Goal: Task Accomplishment & Management: Manage account settings

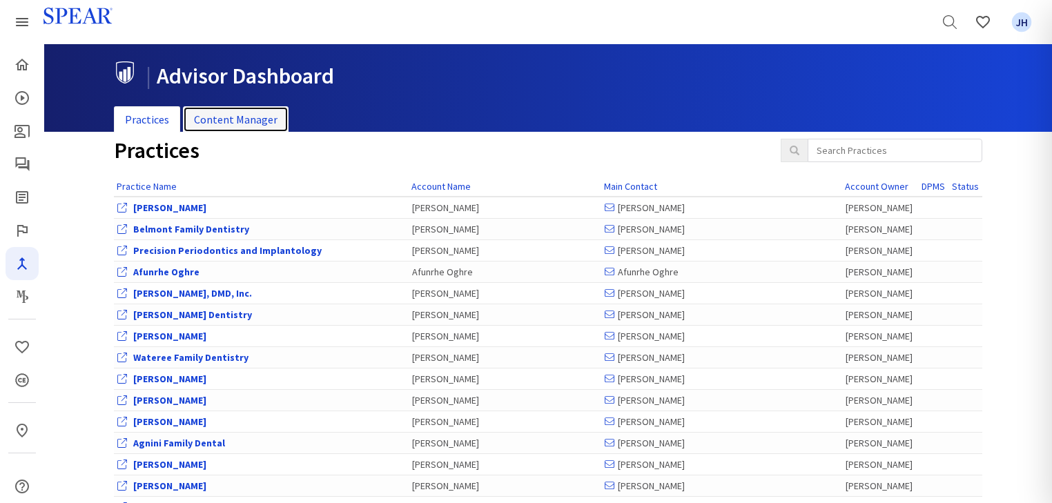
click at [236, 121] on link "Content Manager" at bounding box center [236, 119] width 106 height 27
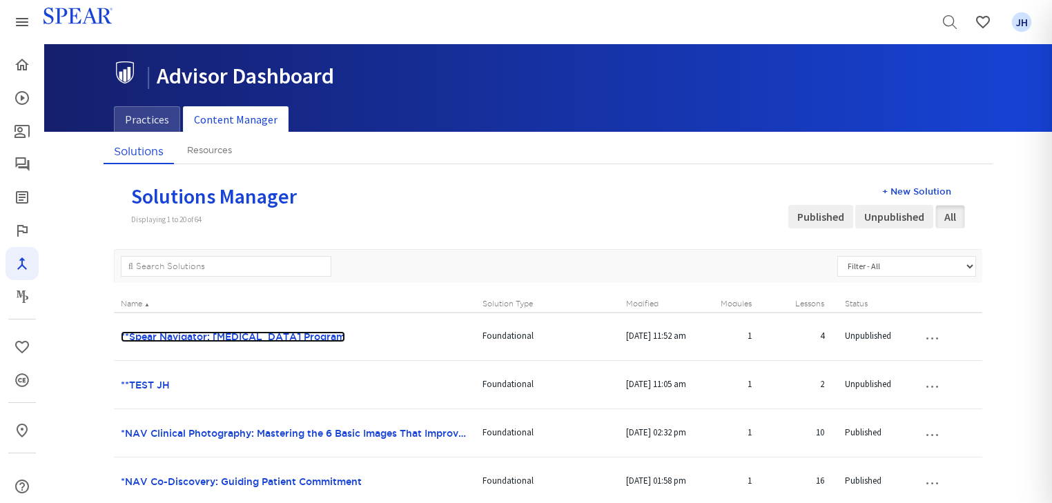
click at [242, 336] on link "**Spear Navigator: [MEDICAL_DATA] Program" at bounding box center [233, 336] width 224 height 11
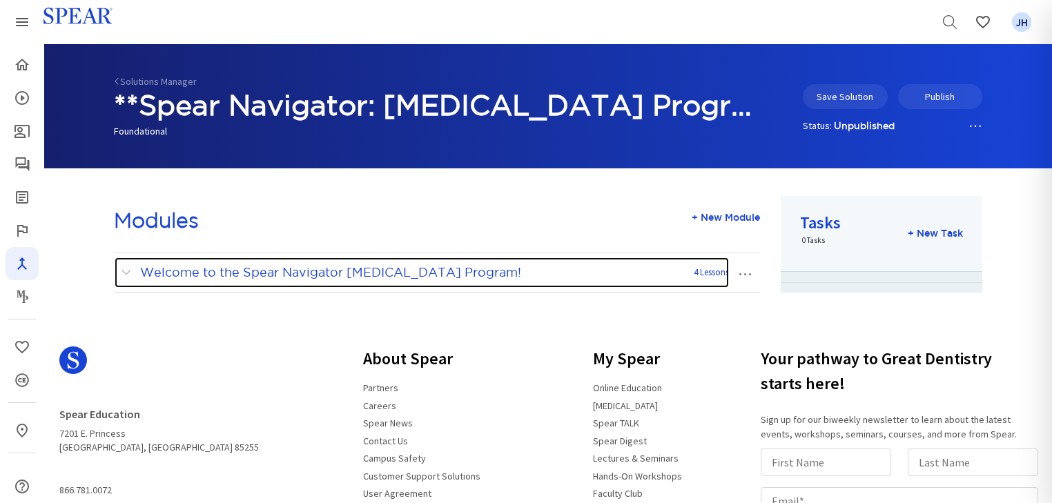
click at [129, 273] on span at bounding box center [129, 273] width 17 height 18
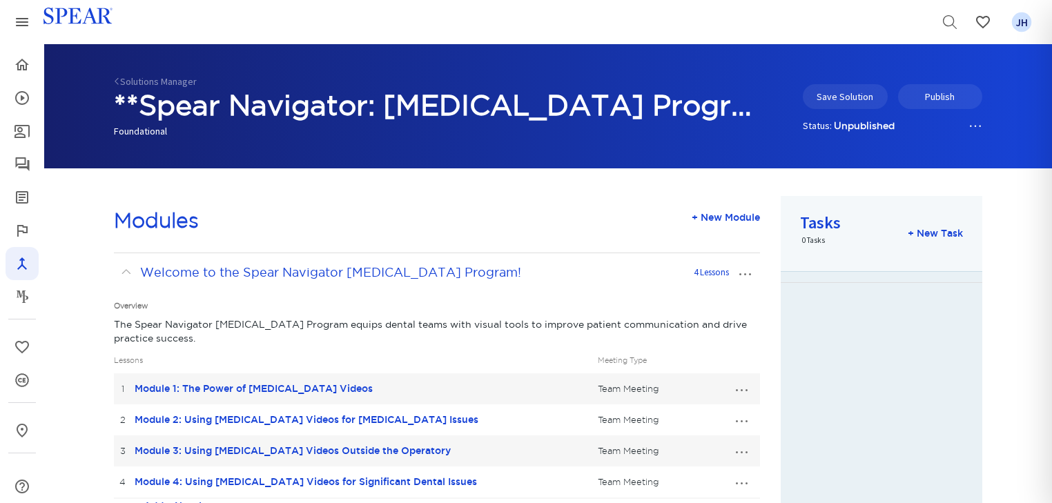
scroll to position [191, 0]
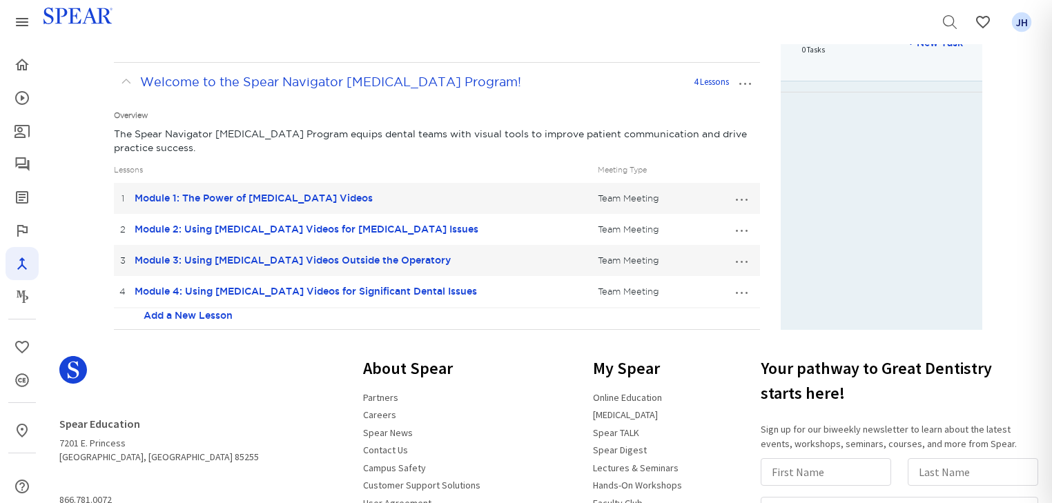
click at [741, 199] on button "…" at bounding box center [741, 198] width 30 height 22
click at [703, 220] on link "Edit Lesson" at bounding box center [695, 224] width 122 height 18
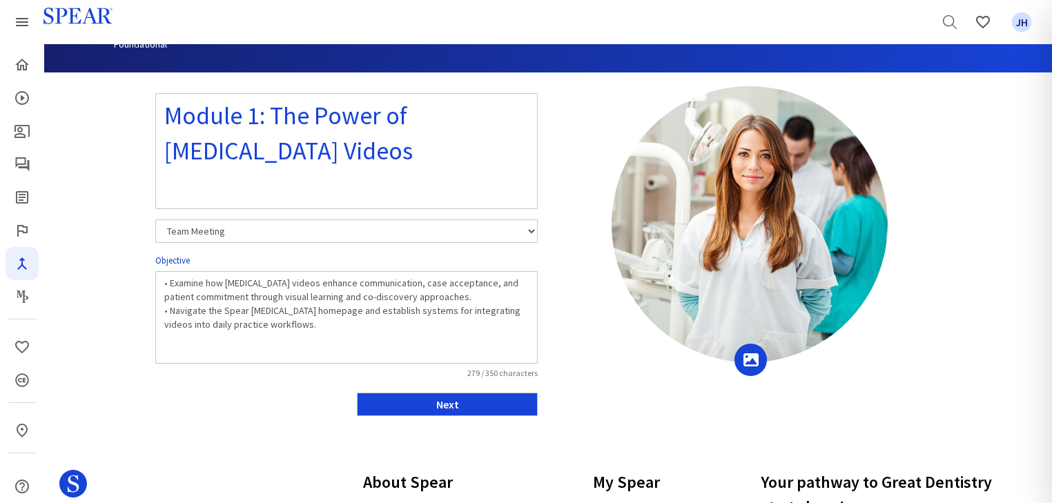
scroll to position [97, 0]
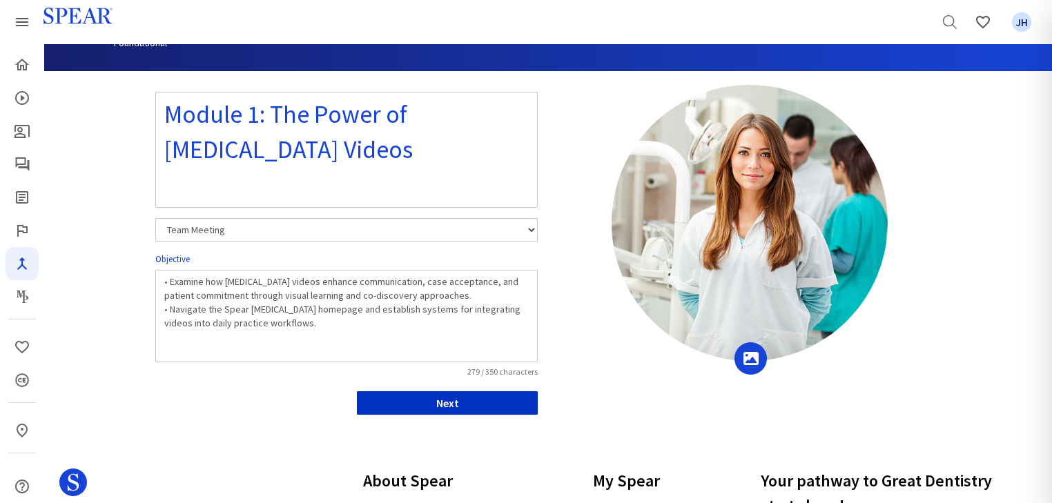
click at [489, 403] on button "Next" at bounding box center [447, 402] width 181 height 23
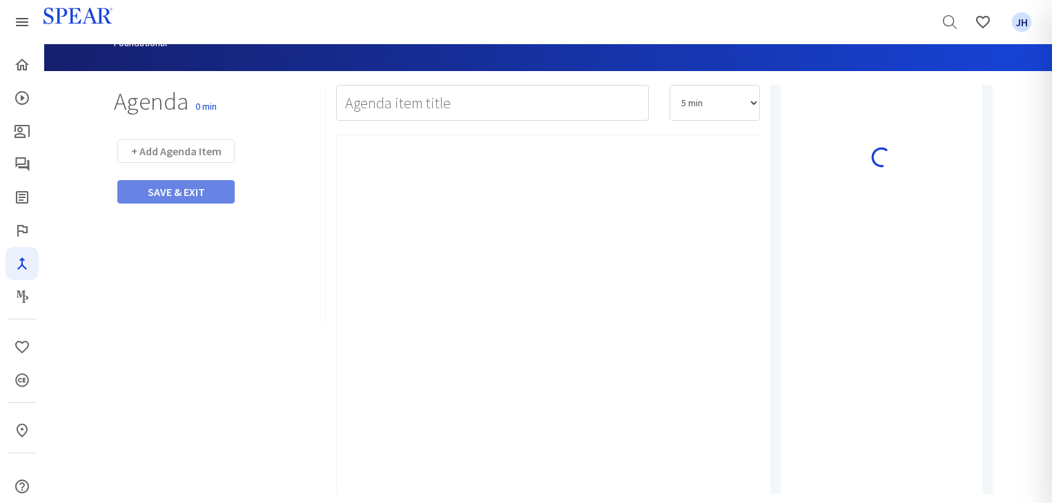
type input "Watch Video"
select select "10"
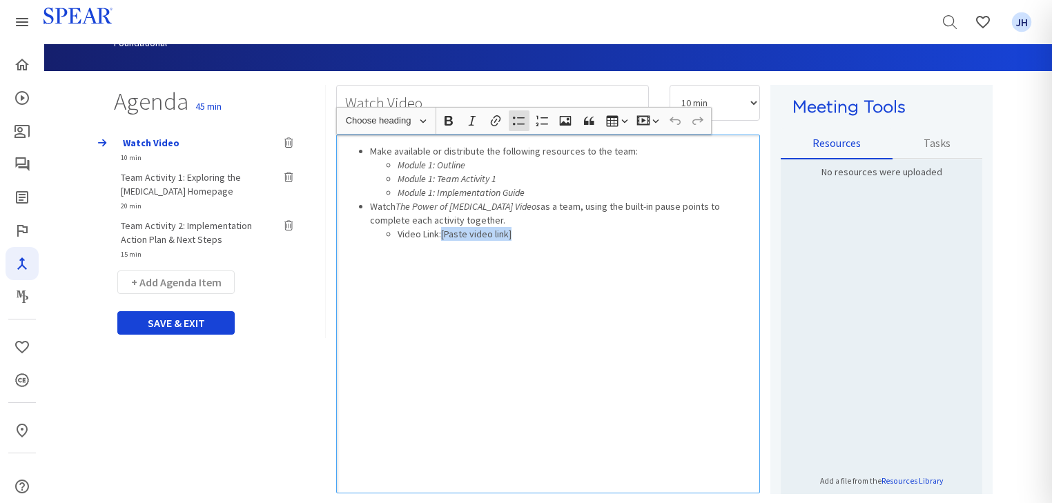
drag, startPoint x: 442, startPoint y: 234, endPoint x: 511, endPoint y: 234, distance: 68.3
click at [511, 234] on li "Video Link:[Paste video link]" at bounding box center [575, 234] width 355 height 14
drag, startPoint x: 445, startPoint y: 234, endPoint x: 603, endPoint y: 233, distance: 158.8
click at [603, 233] on li "Video Link: The Power of [MEDICAL_DATA] Videos" at bounding box center [575, 234] width 355 height 14
click at [497, 118] on icon "button" at bounding box center [496, 121] width 14 height 14
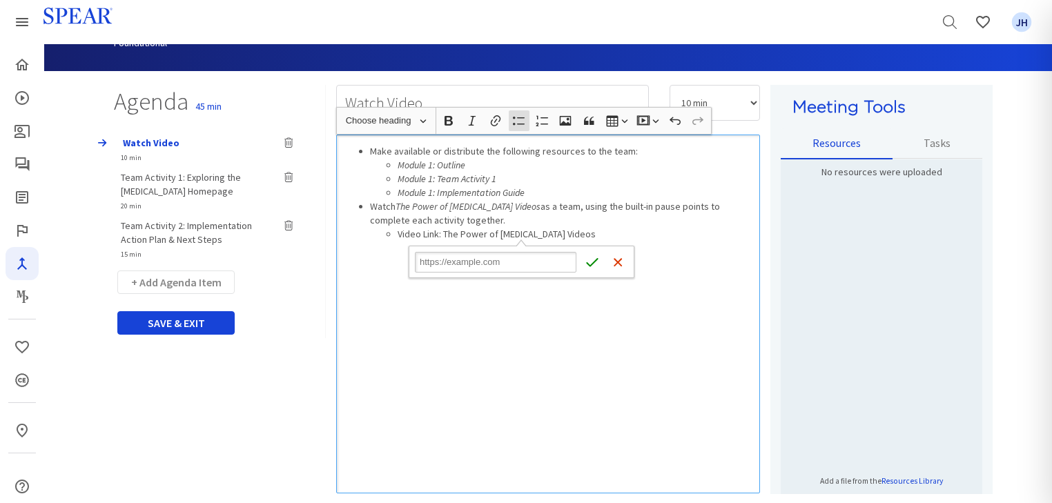
type input "[URL][DOMAIN_NAME]"
click at [591, 262] on icon "submit" at bounding box center [592, 262] width 14 height 14
click at [541, 344] on div "Make available or distribute the following resources to the team: Module 1: Out…" at bounding box center [548, 314] width 424 height 359
click at [610, 343] on div "Make available or distribute the following resources to the team: Module 1: Out…" at bounding box center [548, 314] width 424 height 359
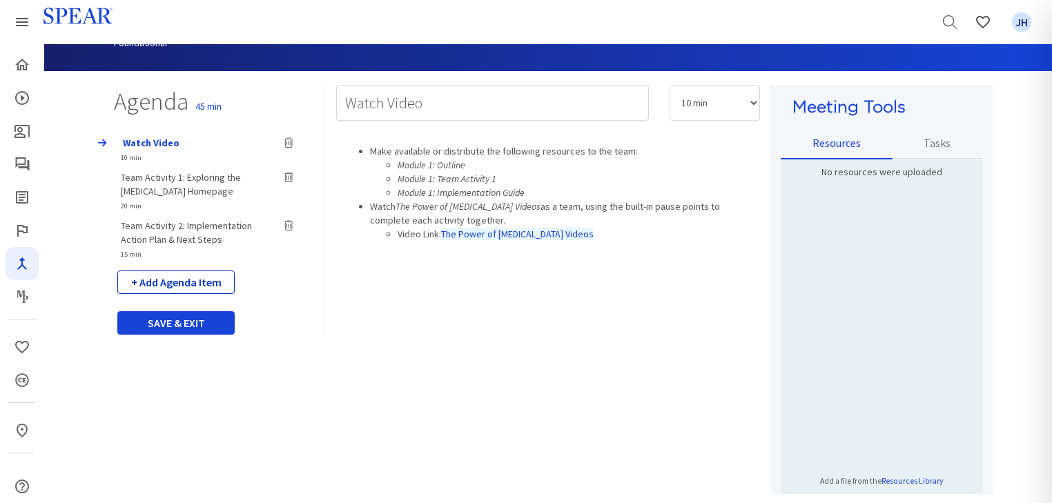
click at [191, 279] on button "+ Add Agenda Item" at bounding box center [175, 282] width 117 height 23
select select "5"
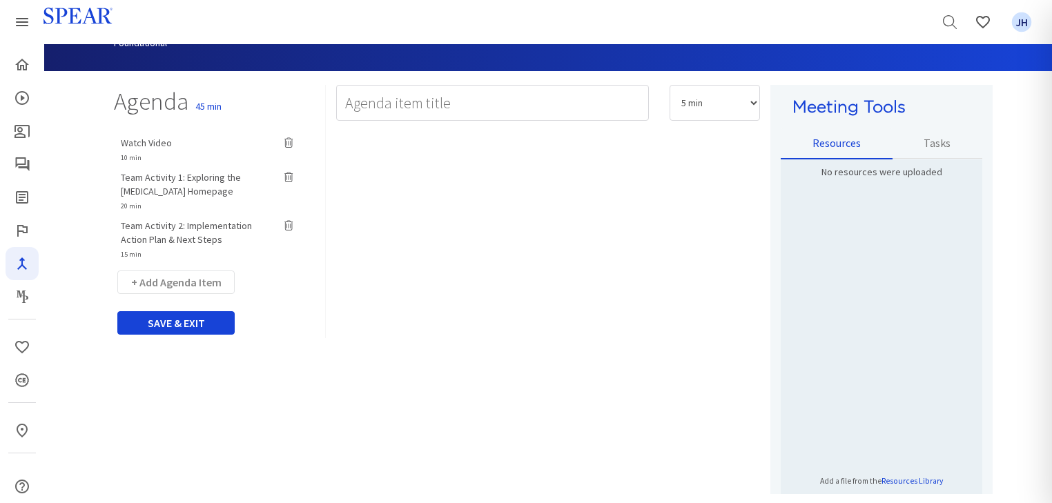
click at [166, 144] on span "Watch Video" at bounding box center [146, 143] width 51 height 12
type input "Watch Video"
select select "10"
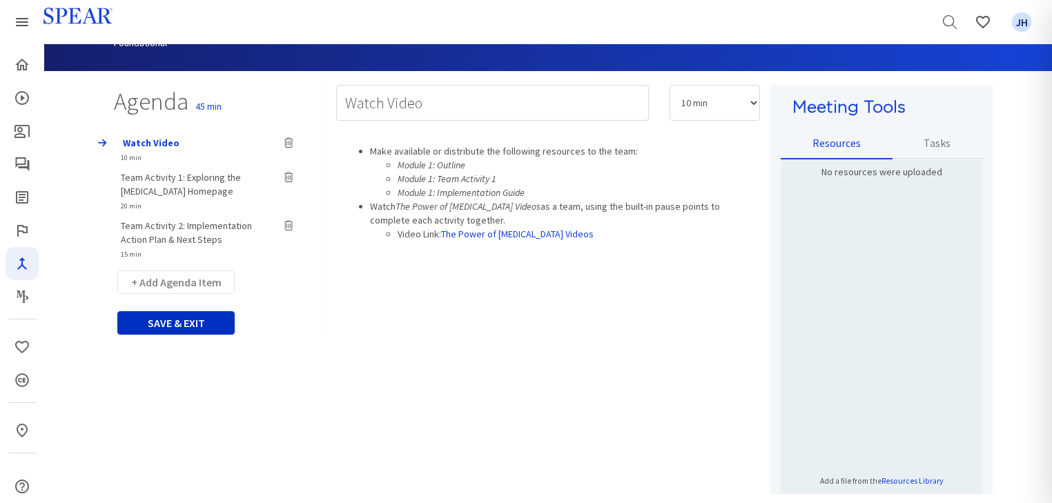
click at [202, 322] on button "SAVE & EXIT" at bounding box center [175, 322] width 117 height 23
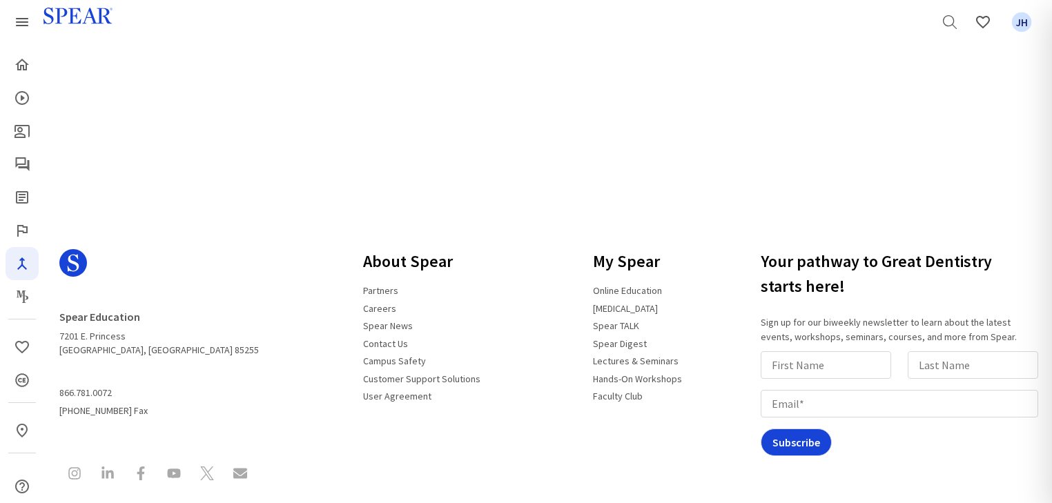
scroll to position [191, 0]
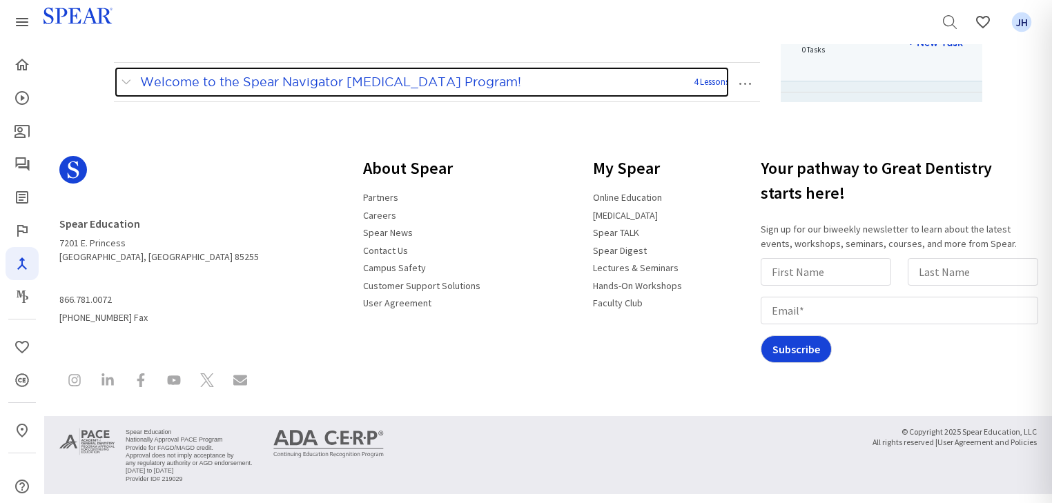
click at [130, 80] on span at bounding box center [129, 82] width 17 height 18
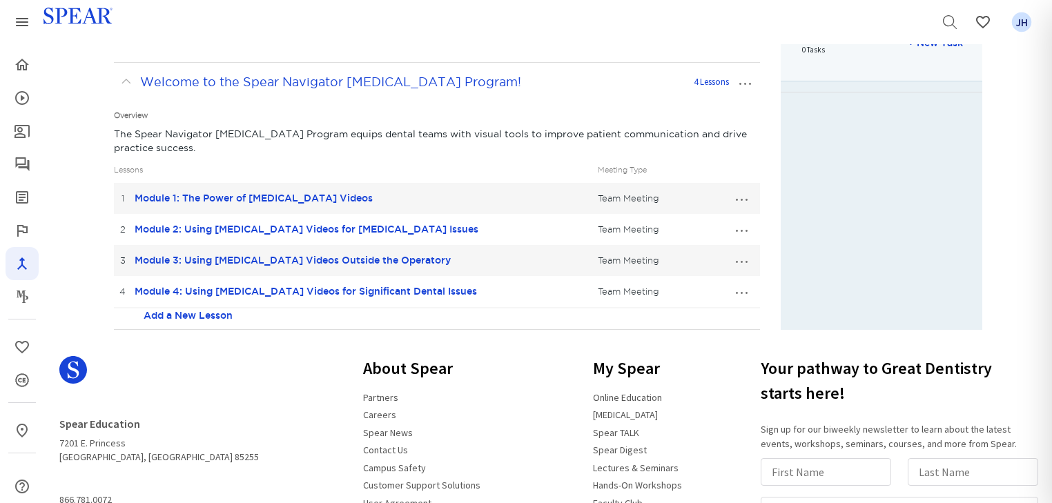
click at [739, 231] on button "…" at bounding box center [741, 229] width 30 height 22
click at [698, 253] on link "Edit Lesson" at bounding box center [695, 255] width 122 height 18
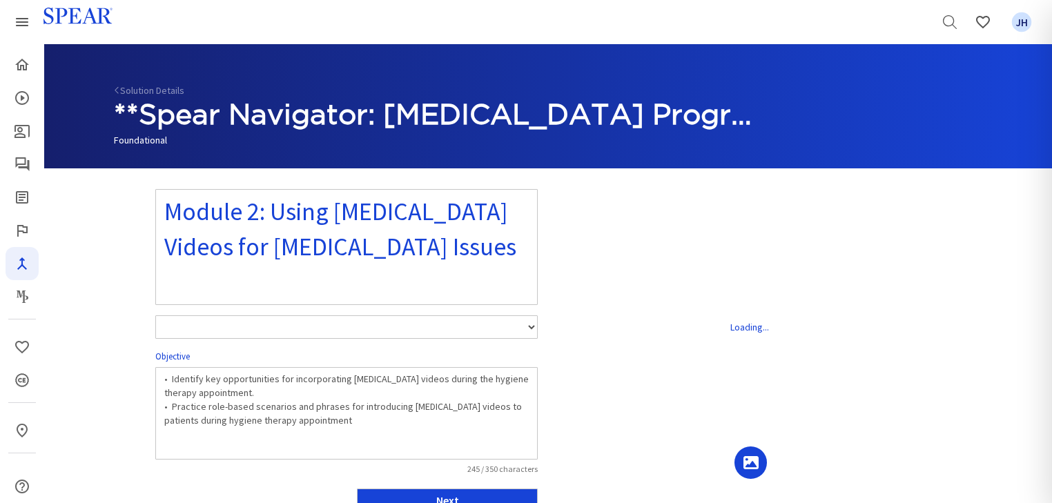
select select "number:1"
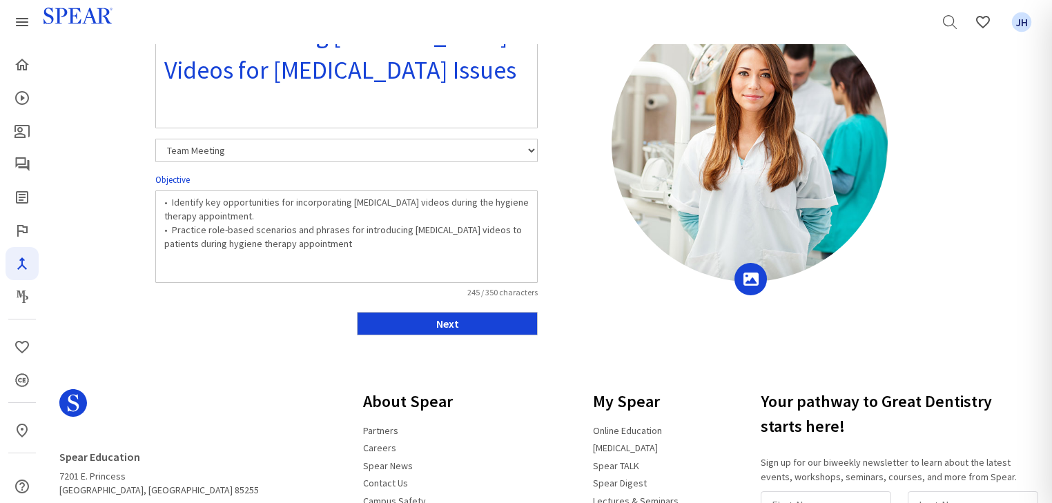
scroll to position [178, 0]
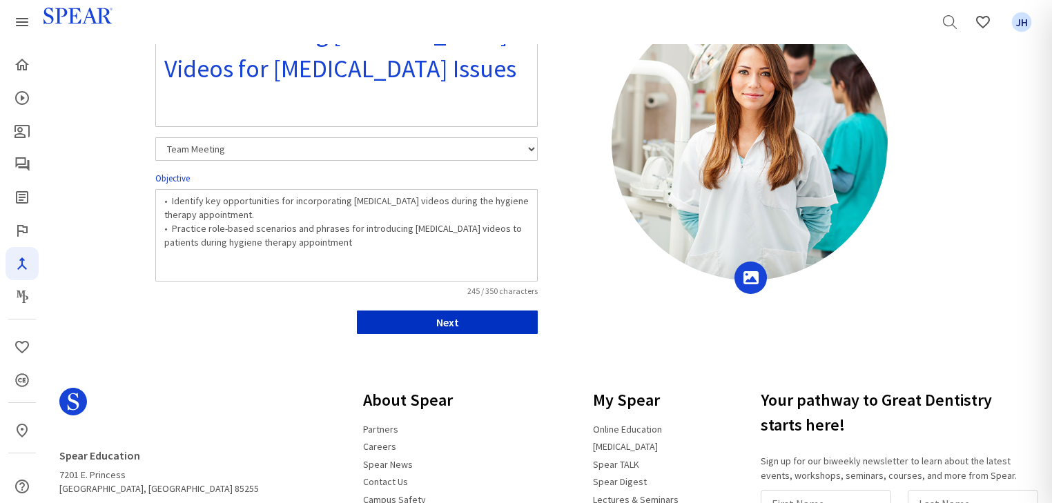
click at [431, 326] on button "Next" at bounding box center [447, 322] width 181 height 23
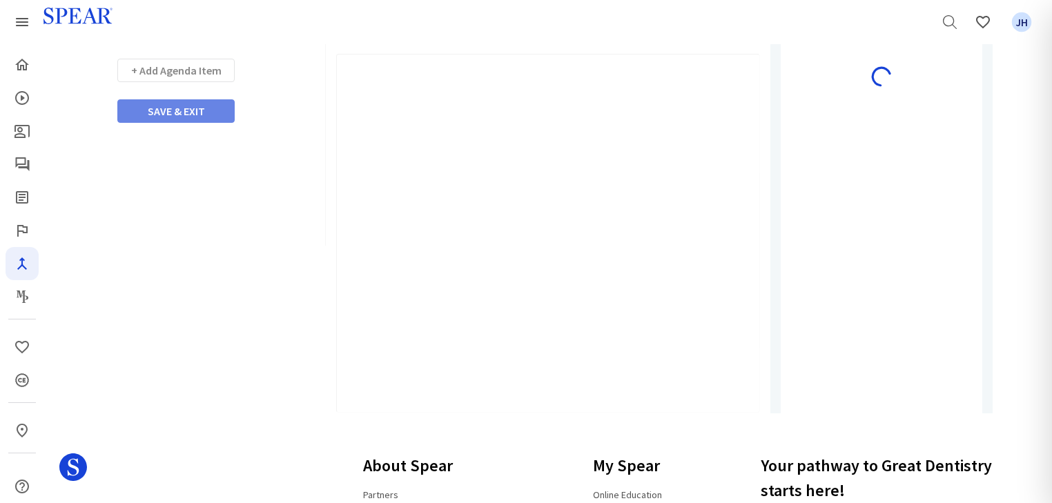
type input "Watch Video"
select select "10"
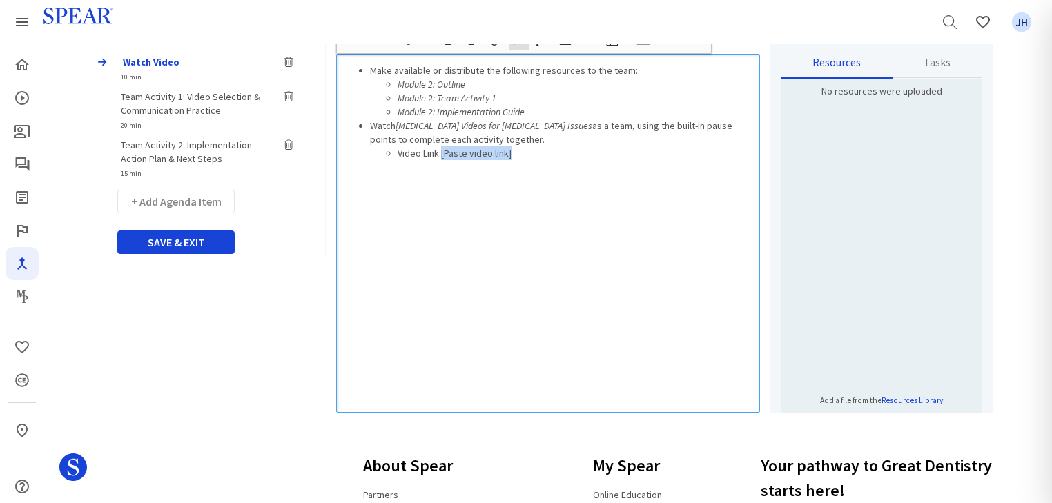
drag, startPoint x: 442, startPoint y: 153, endPoint x: 511, endPoint y: 153, distance: 69.0
click at [511, 153] on li "Video Link:[Paste video link]" at bounding box center [575, 153] width 355 height 14
drag, startPoint x: 445, startPoint y: 153, endPoint x: 658, endPoint y: 155, distance: 213.3
click at [658, 155] on li "Video Link: Using [MEDICAL_DATA] Videos for [MEDICAL_DATA] Issues" at bounding box center [575, 153] width 355 height 14
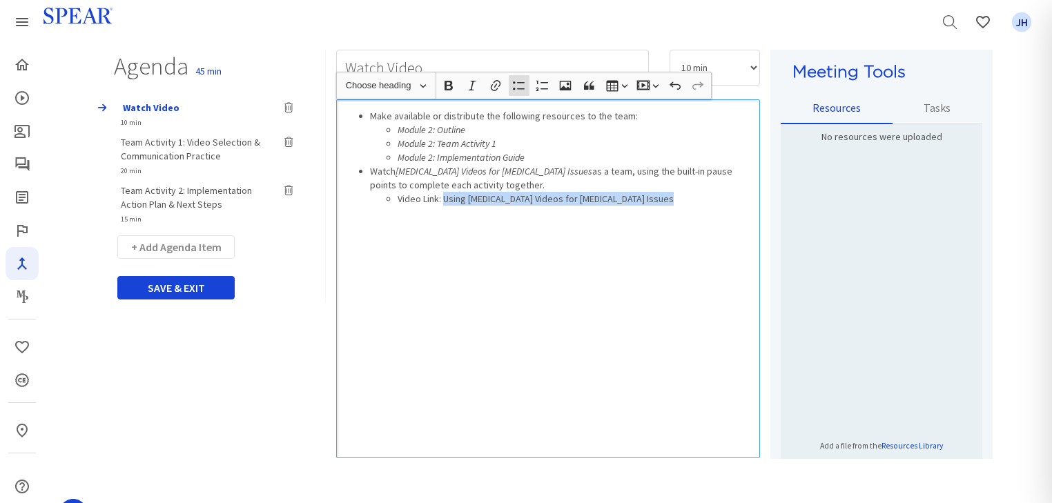
scroll to position [102, 0]
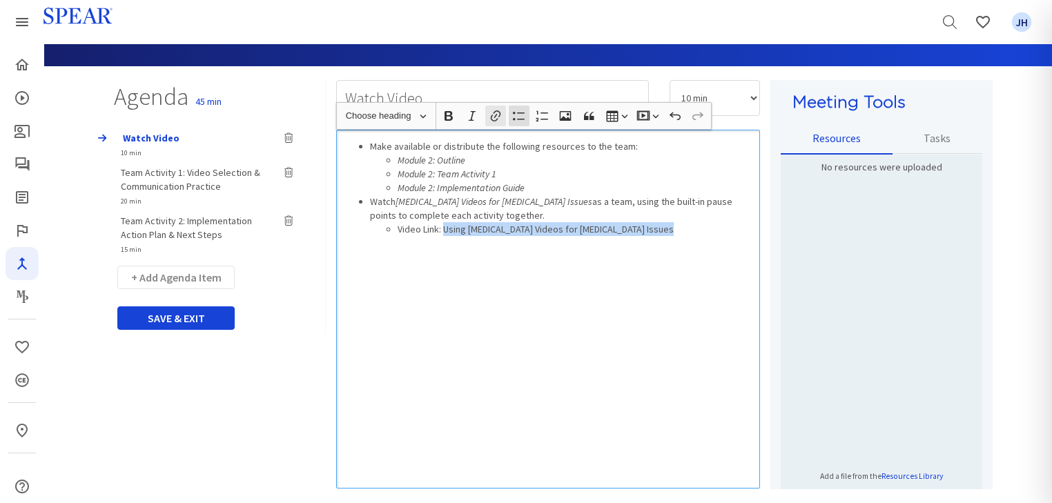
click at [495, 116] on icon "button" at bounding box center [496, 116] width 14 height 14
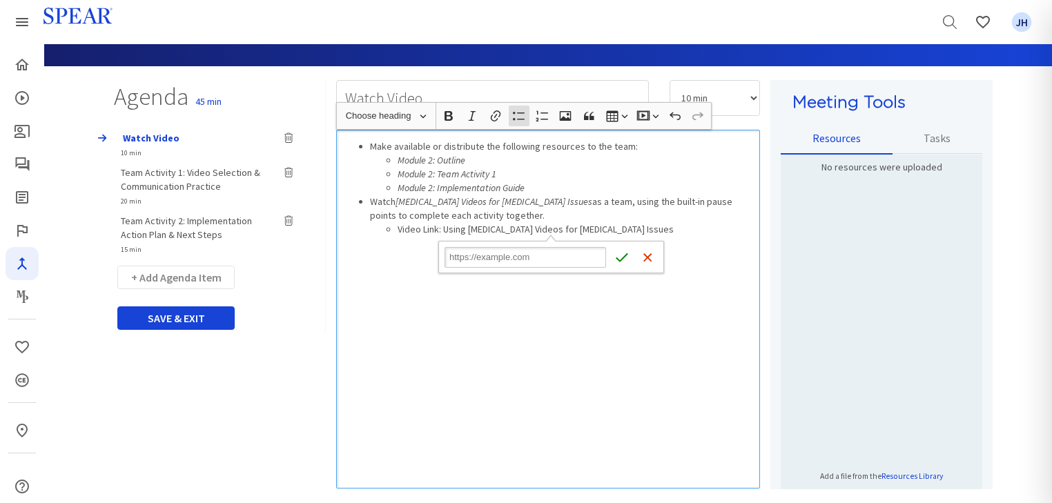
type input "[URL][DOMAIN_NAME]"
click at [620, 257] on icon "submit" at bounding box center [622, 258] width 14 height 14
click at [549, 315] on div "Make available or distribute the following resources to the team: Module 2: Out…" at bounding box center [548, 309] width 424 height 359
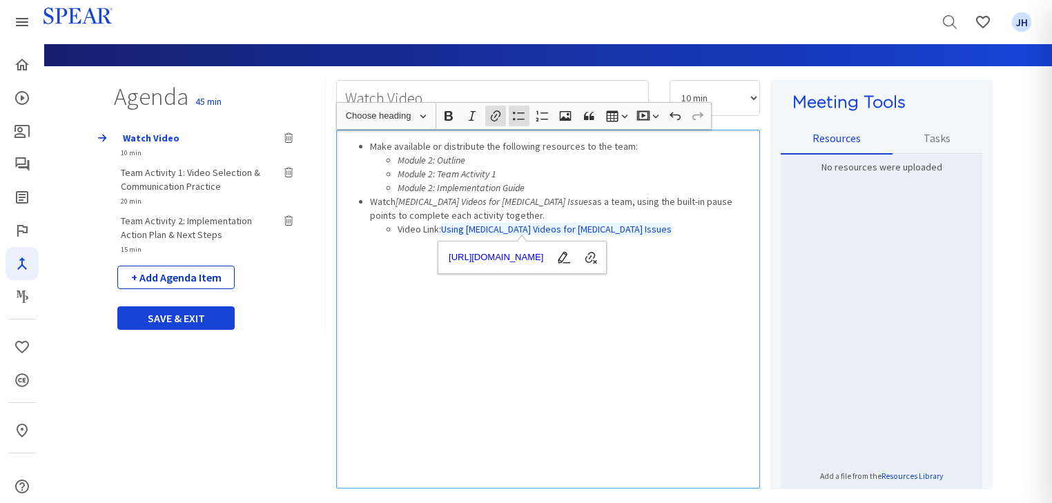
click at [164, 276] on button "+ Add Agenda Item" at bounding box center [175, 277] width 117 height 23
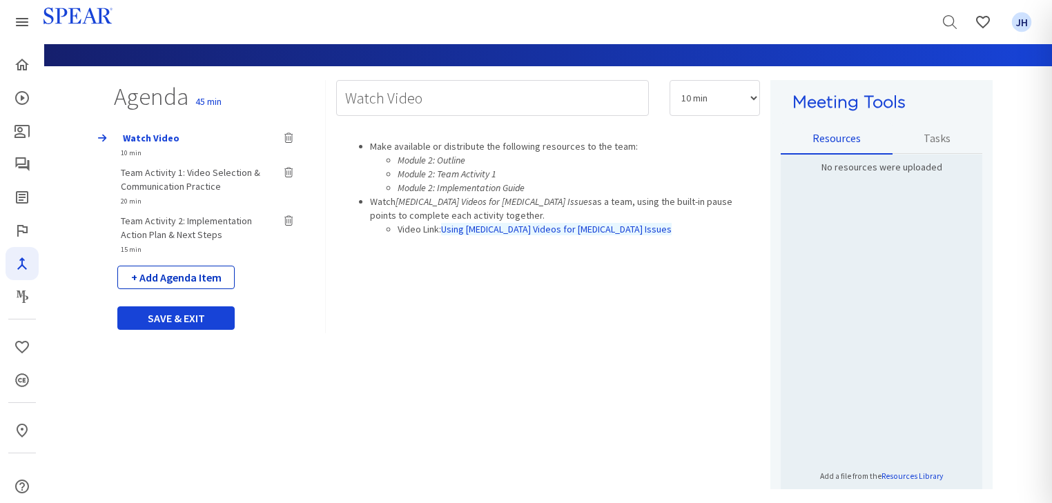
select select "5"
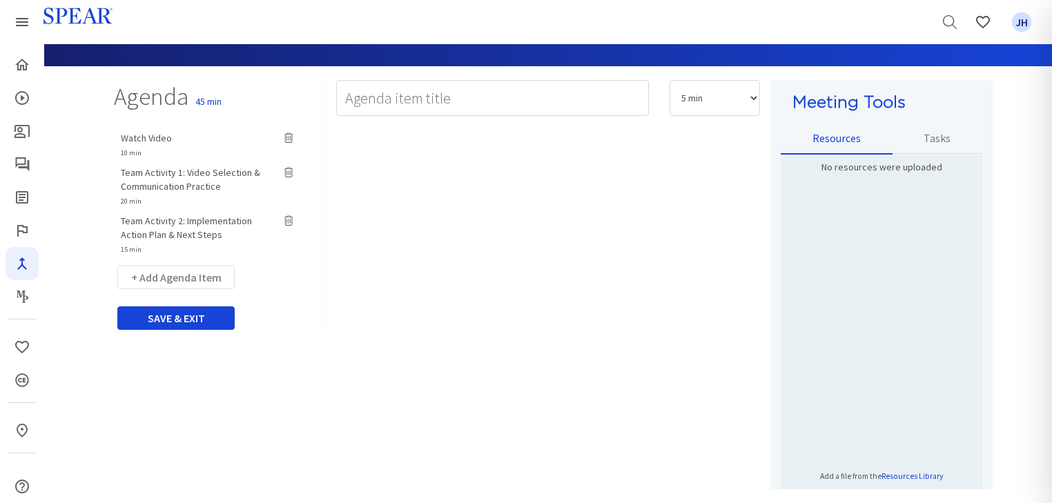
click at [155, 137] on span "Watch Video" at bounding box center [146, 138] width 51 height 12
type input "Watch Video"
select select "10"
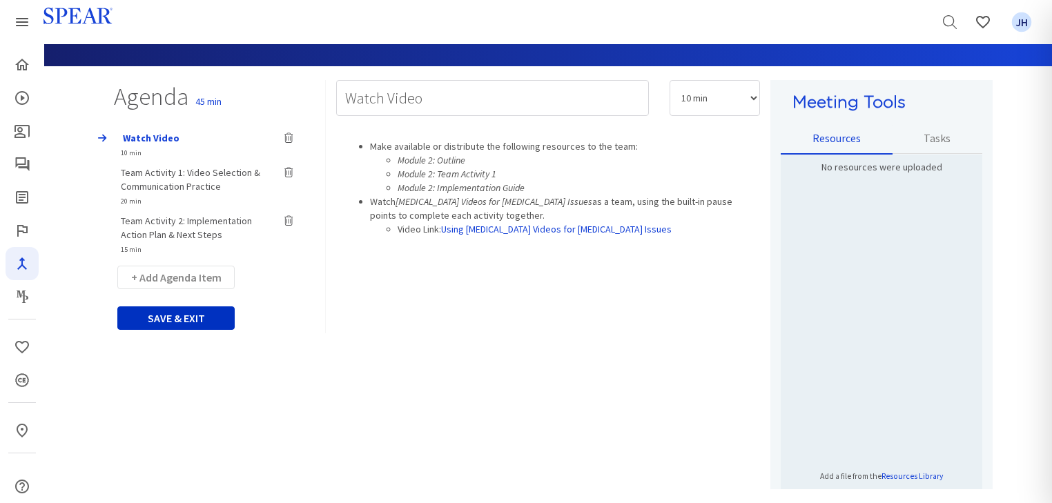
click at [187, 318] on button "SAVE & EXIT" at bounding box center [175, 317] width 117 height 23
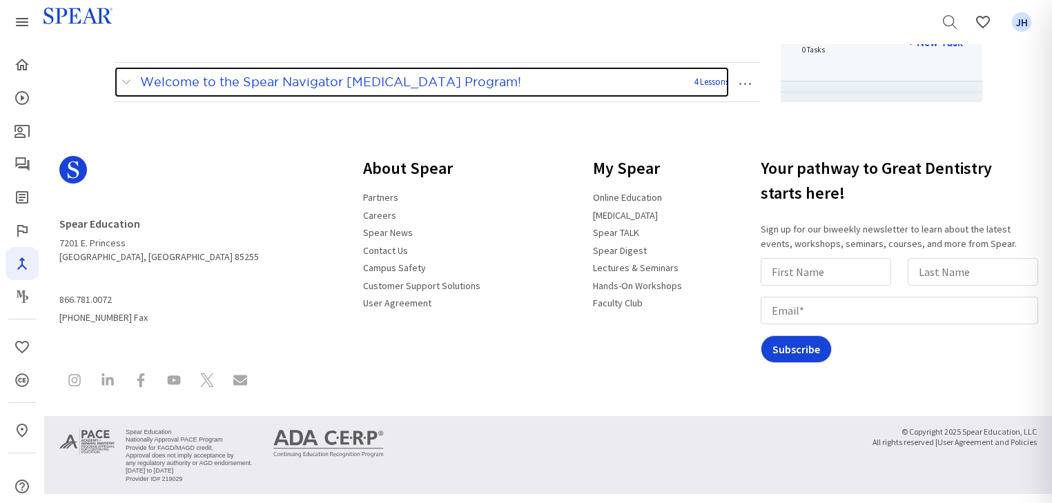
click at [126, 80] on span at bounding box center [129, 82] width 17 height 18
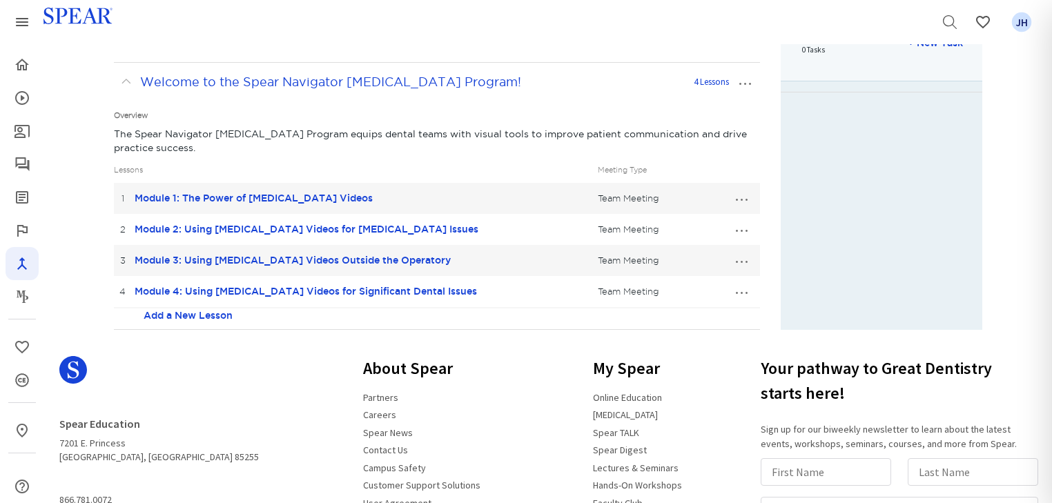
click at [741, 259] on button "…" at bounding box center [741, 260] width 30 height 22
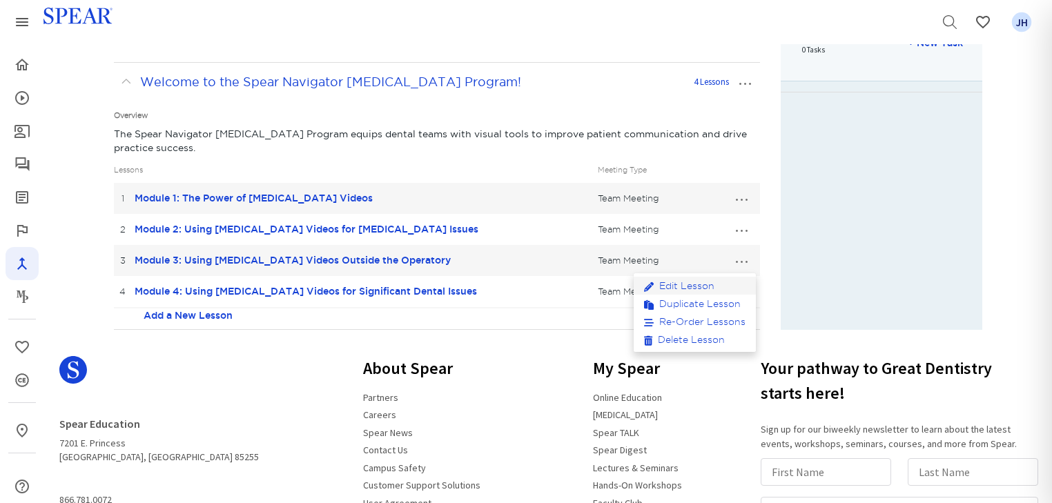
click at [692, 287] on link "Edit Lesson" at bounding box center [695, 286] width 122 height 18
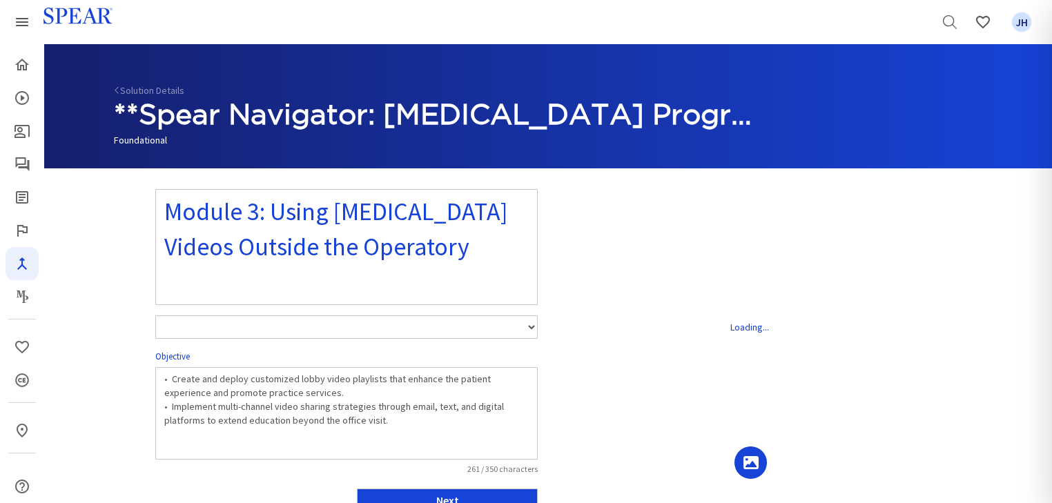
select select "number:1"
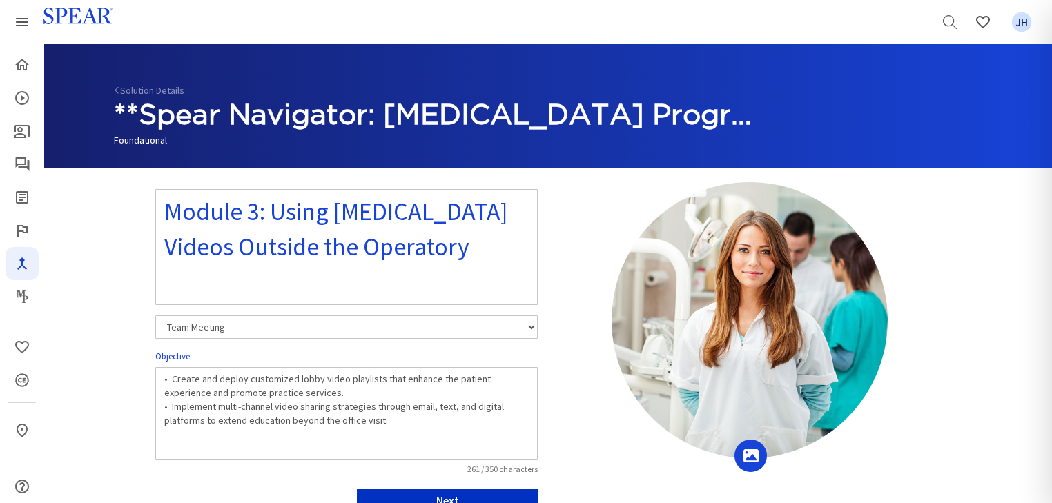
click at [519, 494] on button "Next" at bounding box center [447, 500] width 181 height 23
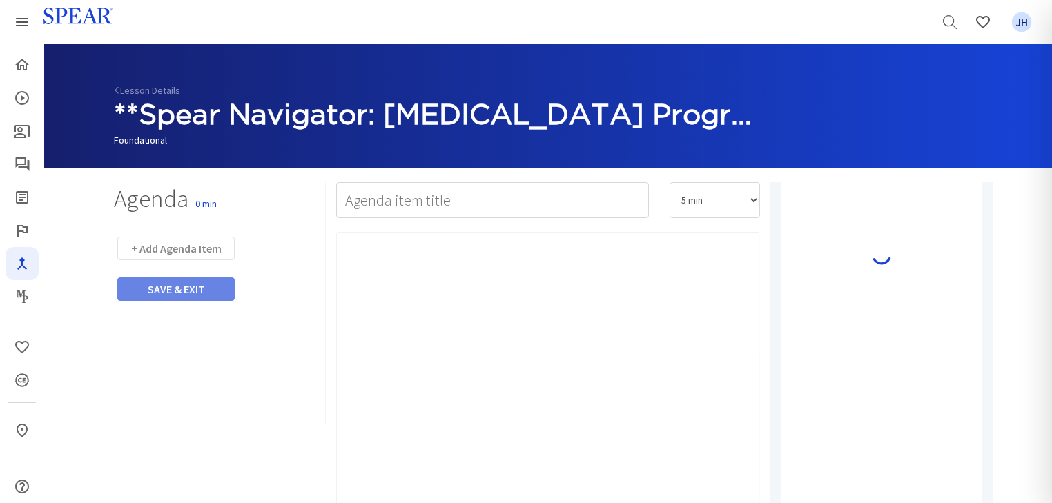
type input "Watch Video"
select select "10"
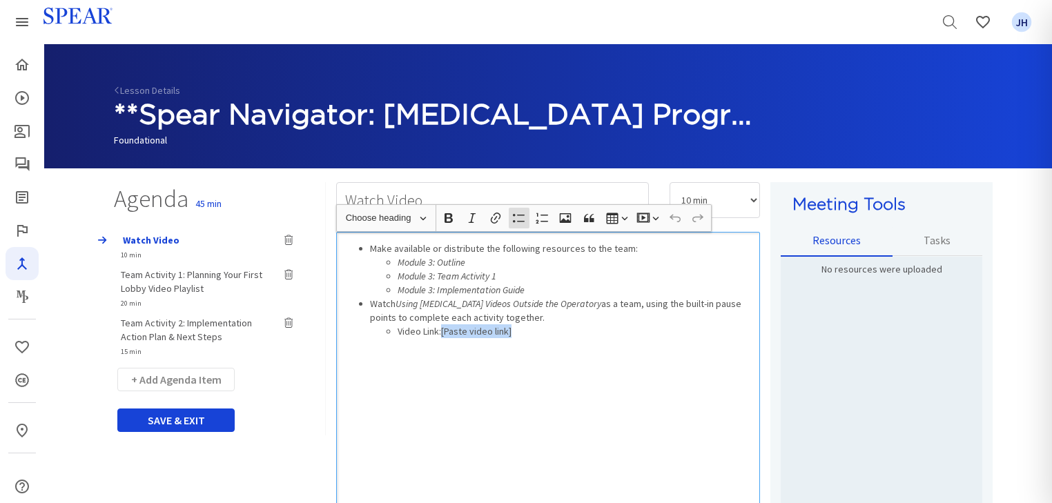
drag, startPoint x: 442, startPoint y: 331, endPoint x: 515, endPoint y: 334, distance: 73.2
click at [515, 334] on li "Video Link:[Paste video link]" at bounding box center [575, 331] width 355 height 14
drag, startPoint x: 445, startPoint y: 331, endPoint x: 665, endPoint y: 334, distance: 220.9
click at [665, 334] on li "Video Link: Using [MEDICAL_DATA] Videos Outside the Operatory" at bounding box center [575, 331] width 355 height 14
click at [496, 215] on icon "button" at bounding box center [496, 218] width 10 height 11
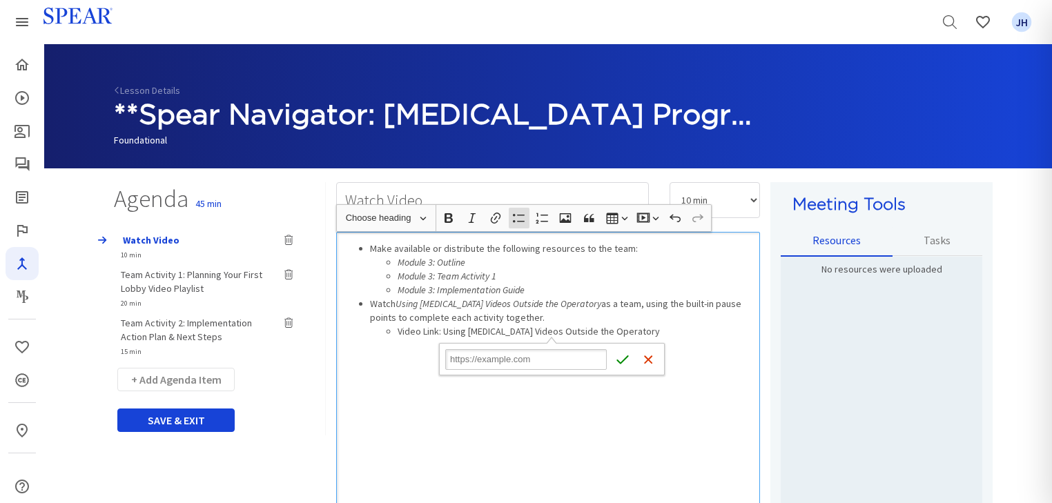
type input "[URL][DOMAIN_NAME]"
click at [624, 360] on icon "submit" at bounding box center [623, 360] width 14 height 14
click at [490, 422] on div "Make available or distribute the following resources to the team: Module 3: Out…" at bounding box center [548, 411] width 424 height 359
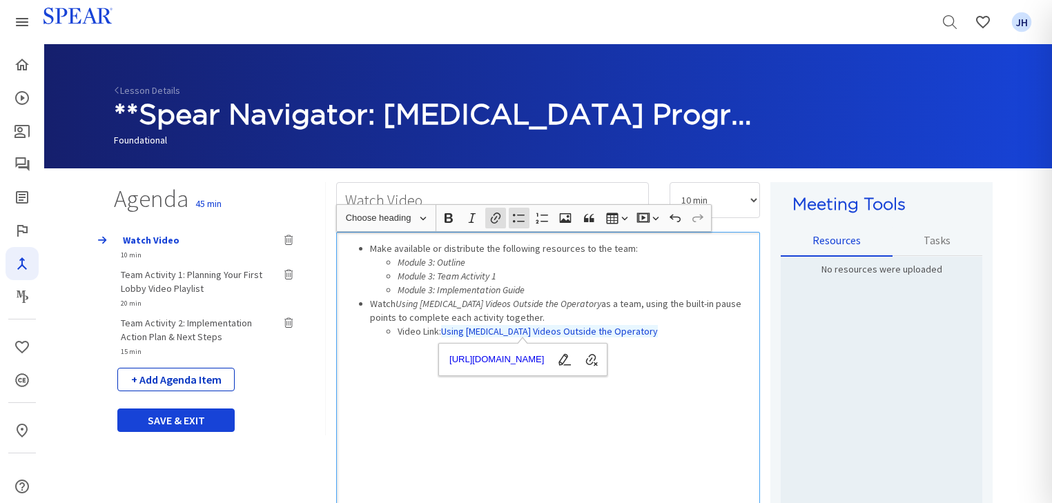
click at [184, 380] on button "+ Add Agenda Item" at bounding box center [175, 379] width 117 height 23
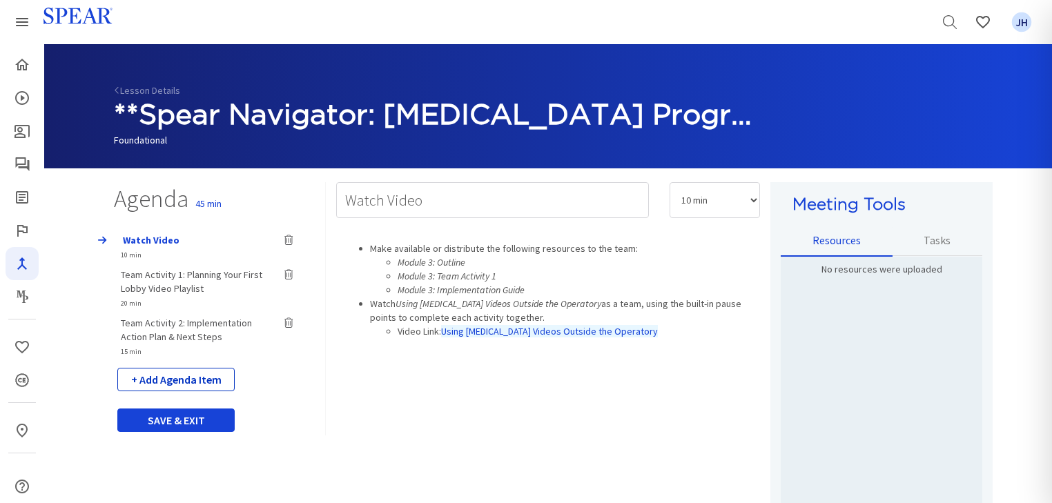
select select "5"
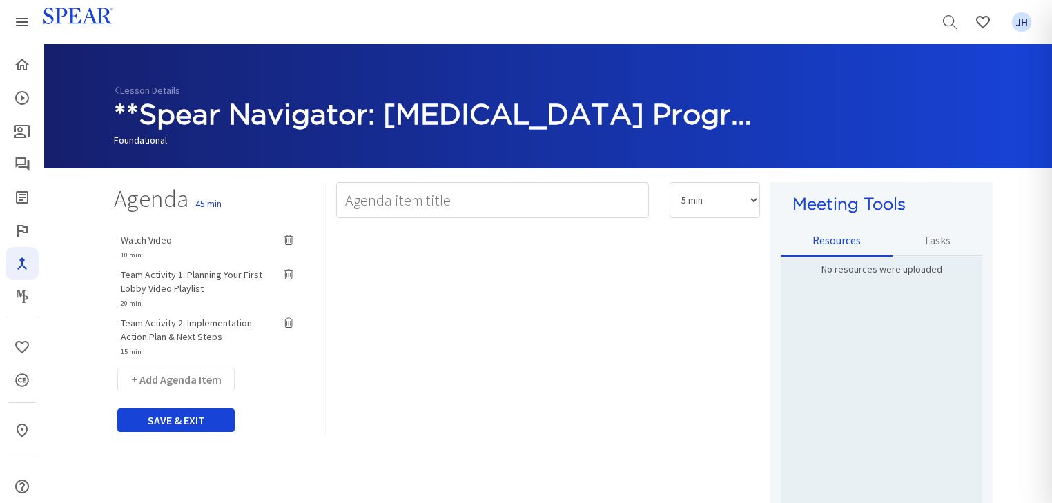
click at [151, 237] on span "Watch Video" at bounding box center [146, 240] width 51 height 12
type input "Watch Video"
select select "10"
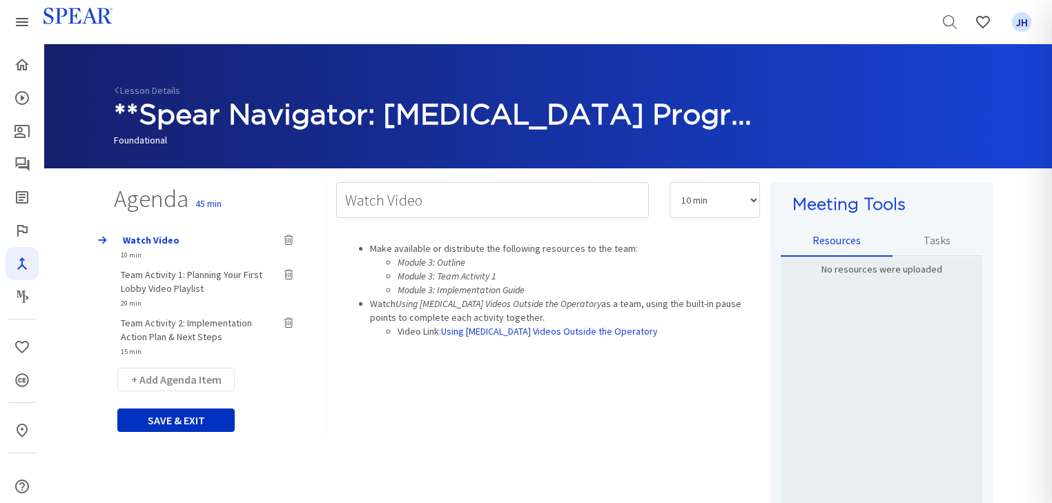
click at [198, 421] on button "SAVE & EXIT" at bounding box center [175, 420] width 117 height 23
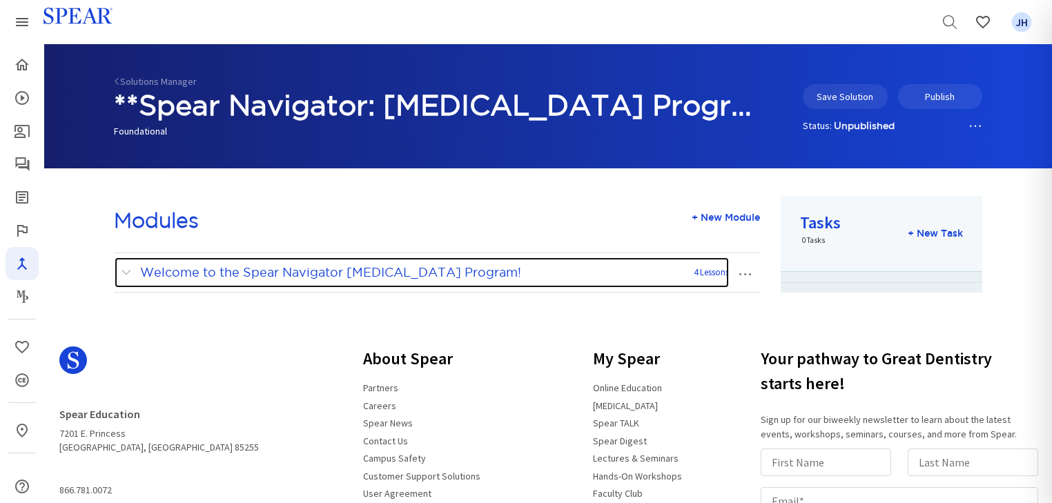
click at [126, 273] on span at bounding box center [129, 273] width 17 height 18
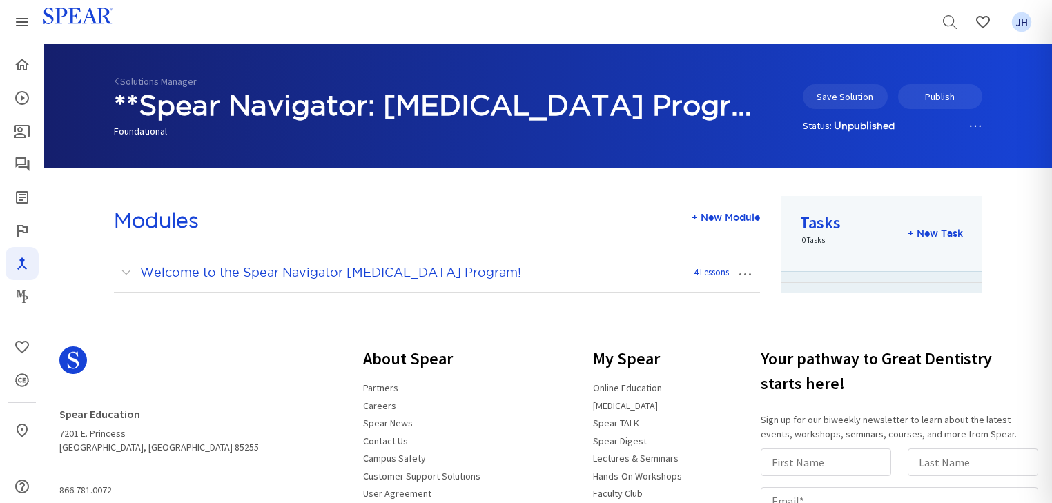
scroll to position [191, 0]
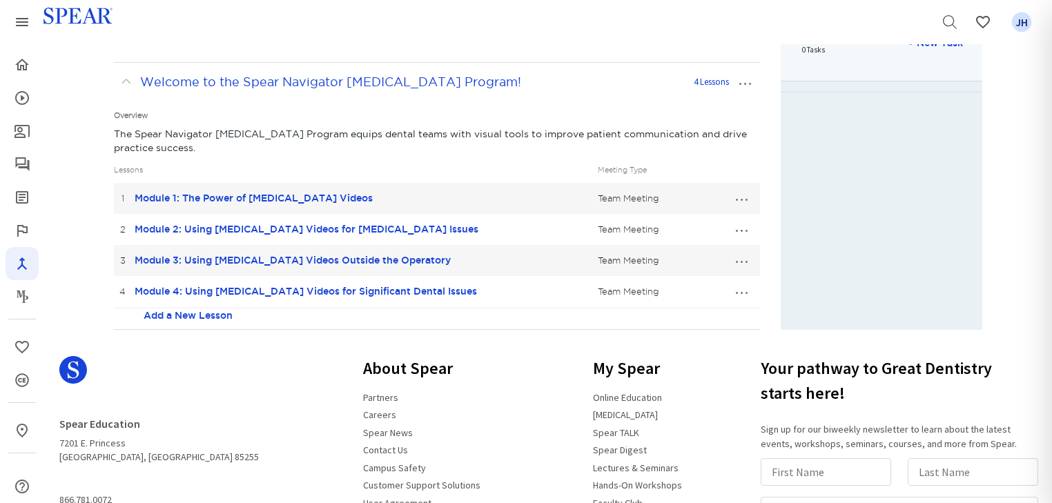
click at [739, 289] on button "…" at bounding box center [741, 291] width 30 height 22
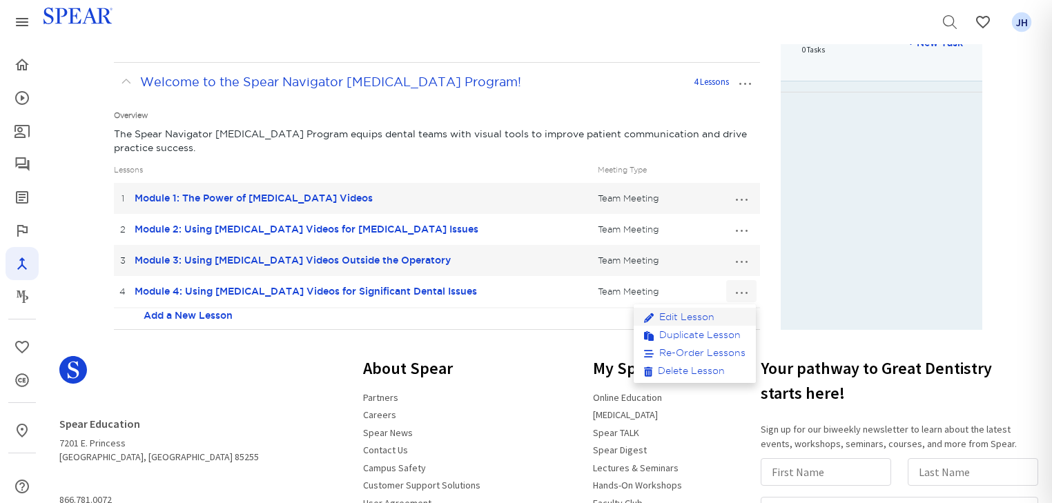
click at [699, 313] on link "Edit Lesson" at bounding box center [695, 317] width 122 height 18
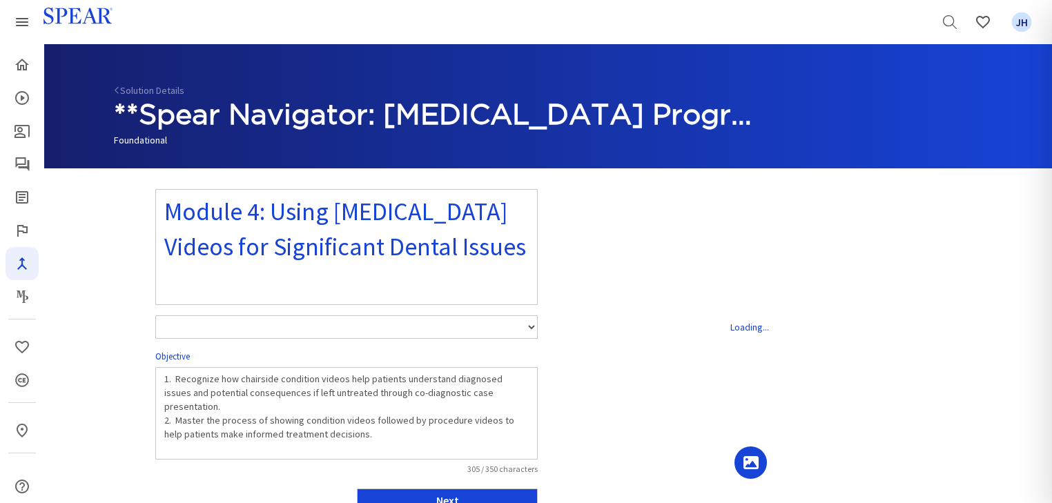
select select "number:1"
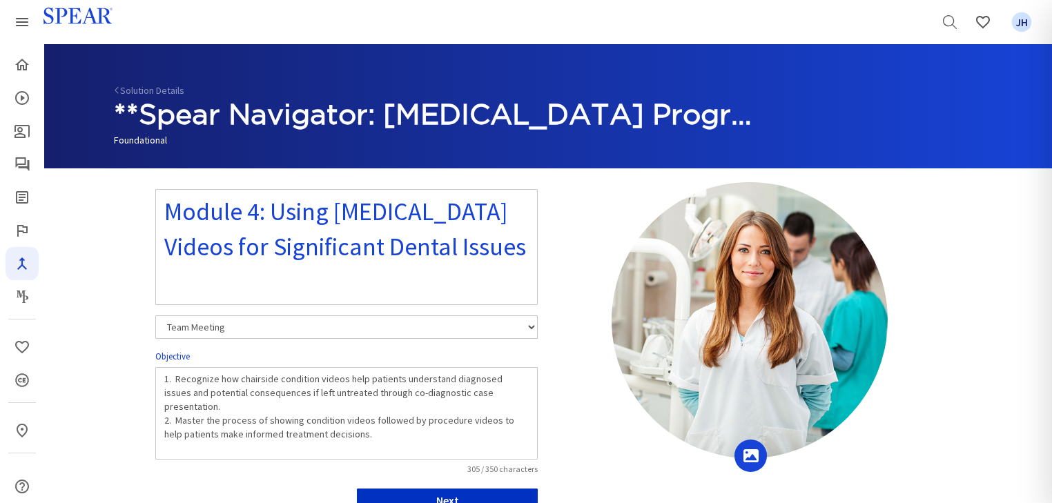
click at [513, 494] on button "Next" at bounding box center [447, 500] width 181 height 23
select select "10"
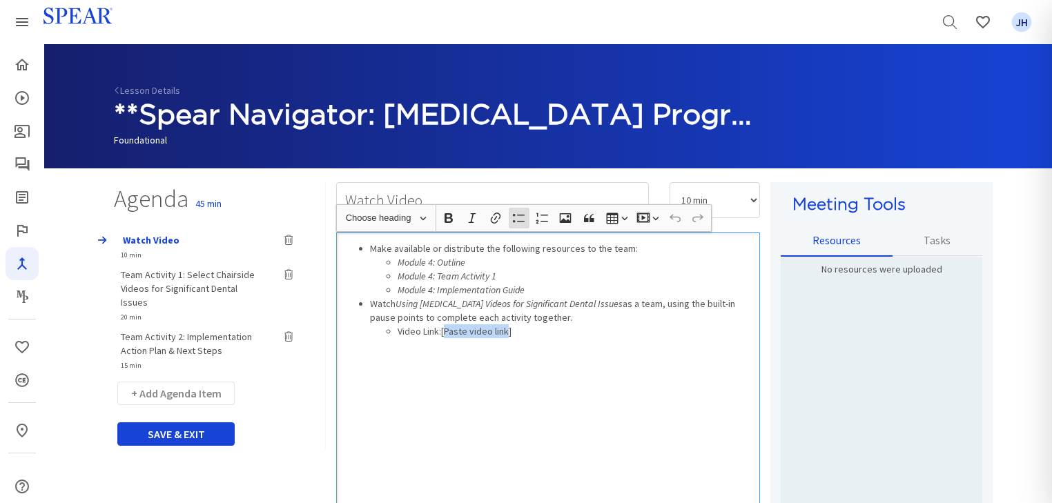
drag, startPoint x: 444, startPoint y: 331, endPoint x: 509, endPoint y: 327, distance: 65.0
click at [508, 329] on li "Video Link:[Paste video link]" at bounding box center [575, 331] width 355 height 14
drag, startPoint x: 445, startPoint y: 331, endPoint x: 683, endPoint y: 333, distance: 237.5
click at [683, 333] on li "Video Link: Using [MEDICAL_DATA] Videos for Significant Dental Issues" at bounding box center [575, 331] width 355 height 14
click at [494, 218] on icon "button" at bounding box center [496, 218] width 10 height 11
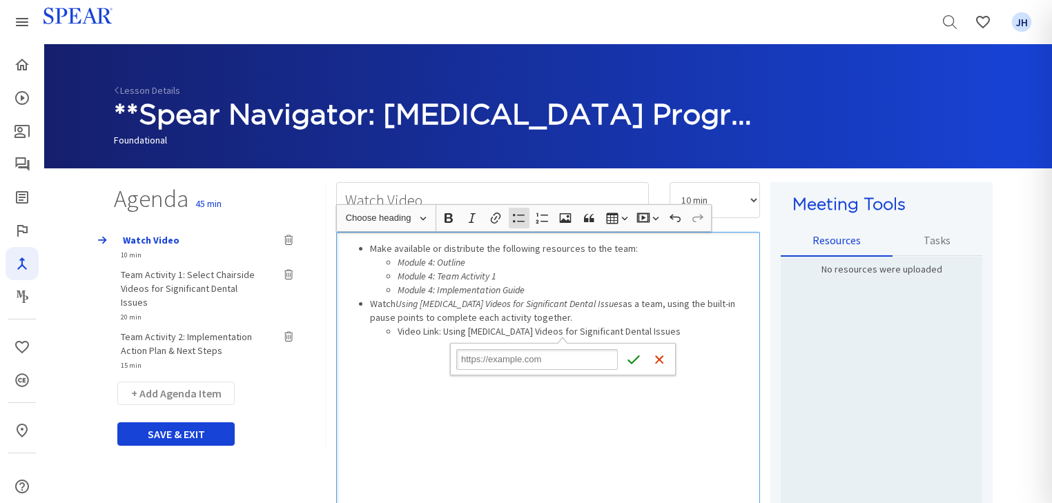
type input "[URL][DOMAIN_NAME]"
click at [632, 360] on icon "submit" at bounding box center [634, 360] width 14 height 14
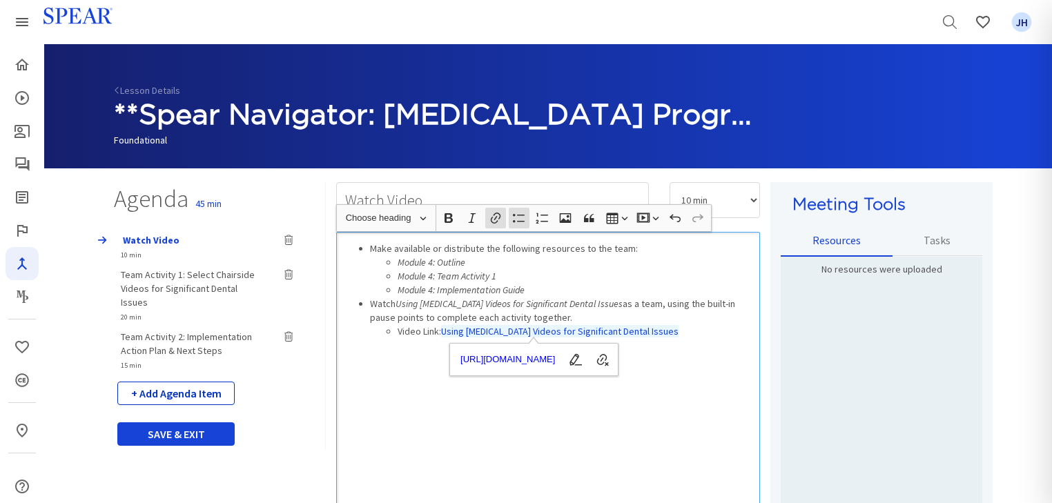
click at [211, 382] on button "+ Add Agenda Item" at bounding box center [175, 393] width 117 height 23
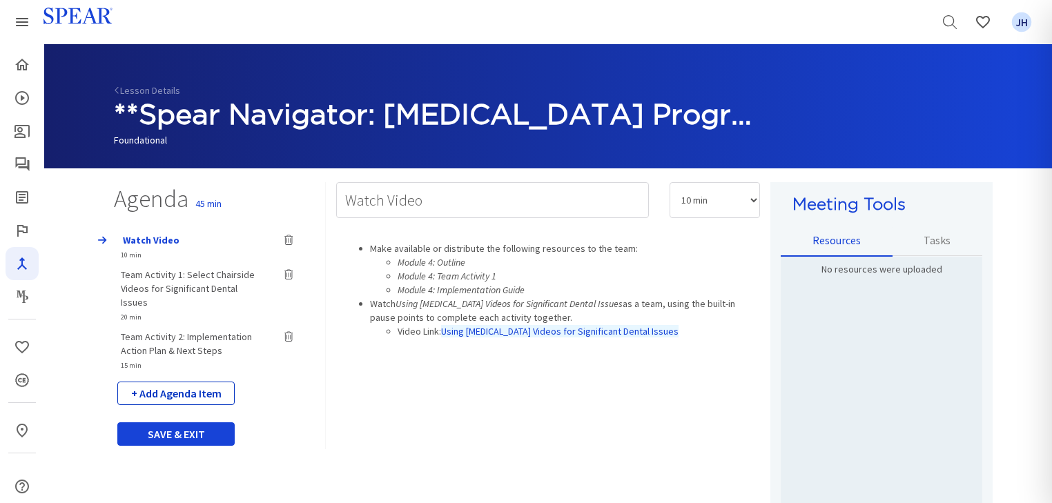
select select "5"
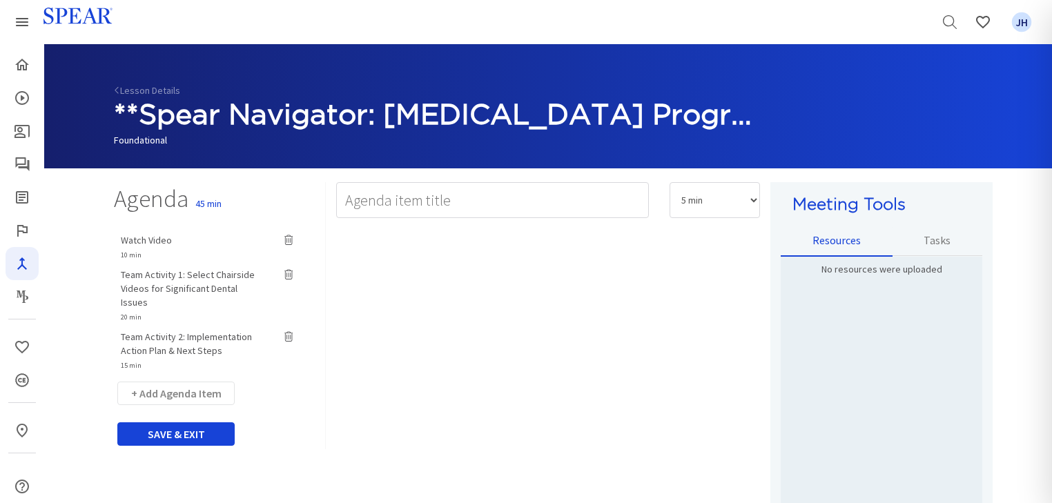
click at [157, 243] on span "Watch Video" at bounding box center [146, 240] width 51 height 12
type input "Watch Video"
select select "10"
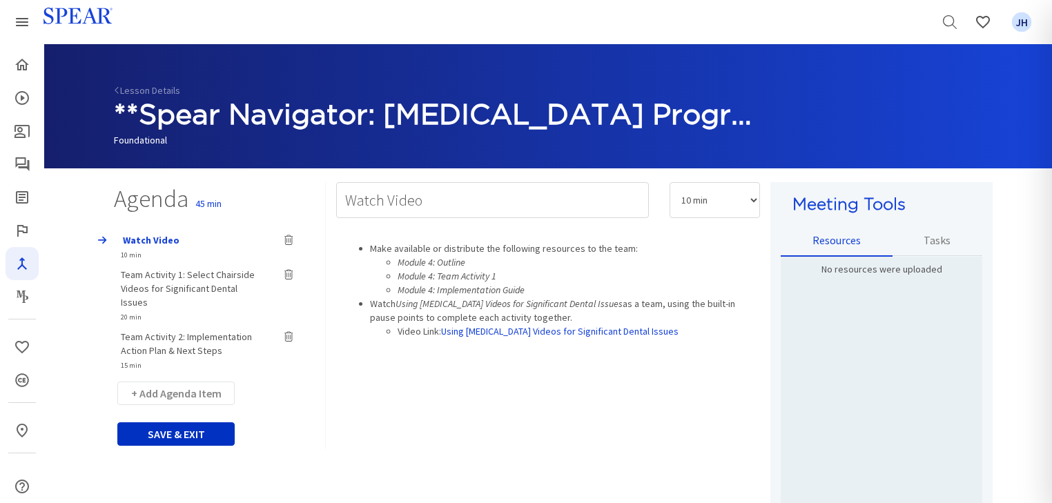
click at [187, 422] on button "SAVE & EXIT" at bounding box center [175, 433] width 117 height 23
